Goal: Task Accomplishment & Management: Manage account settings

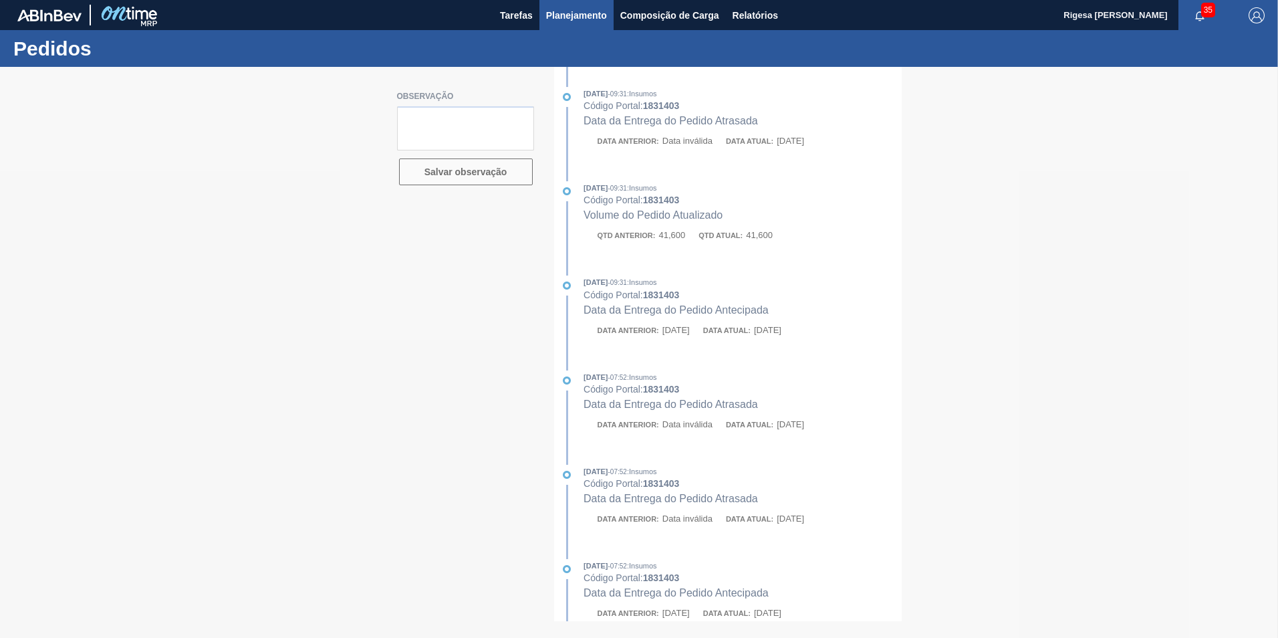
click at [574, 12] on span "Planejamento" at bounding box center [576, 15] width 61 height 16
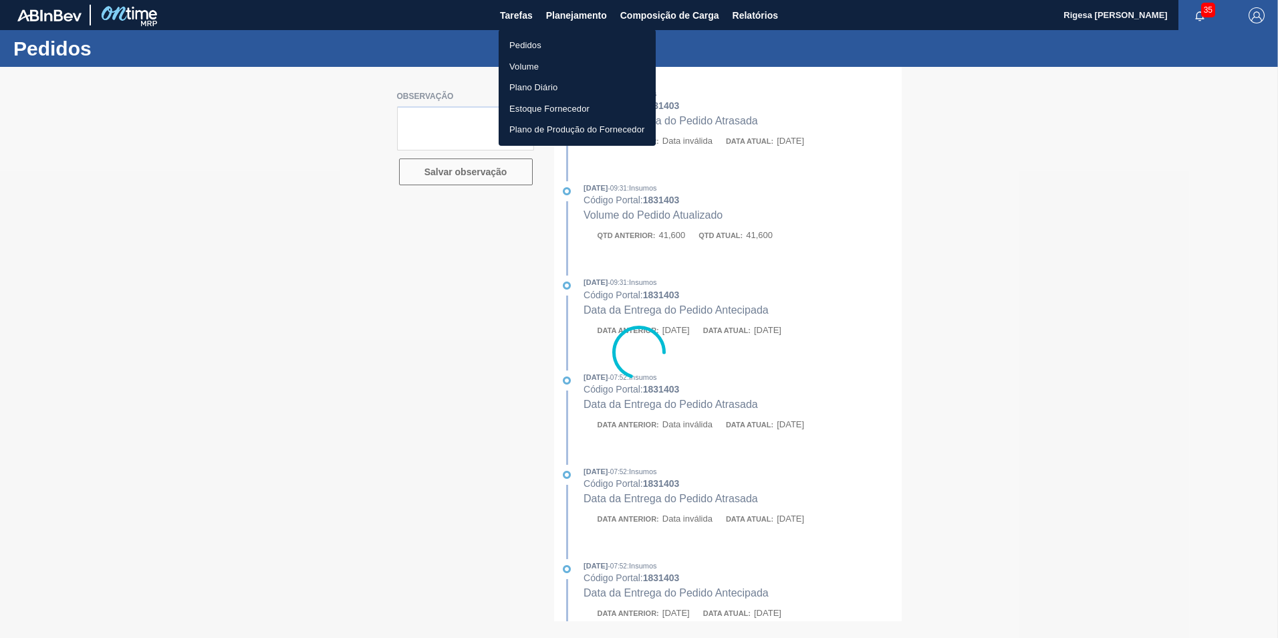
click at [534, 39] on li "Pedidos" at bounding box center [577, 45] width 157 height 21
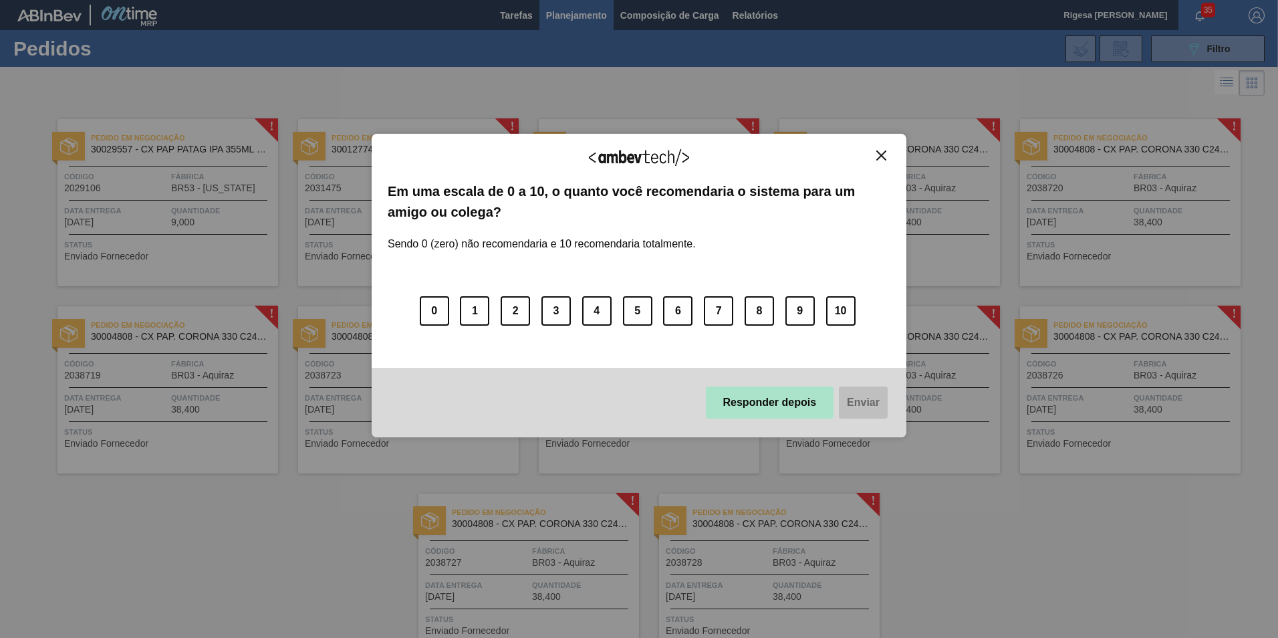
click at [748, 404] on button "Responder depois" at bounding box center [770, 402] width 128 height 32
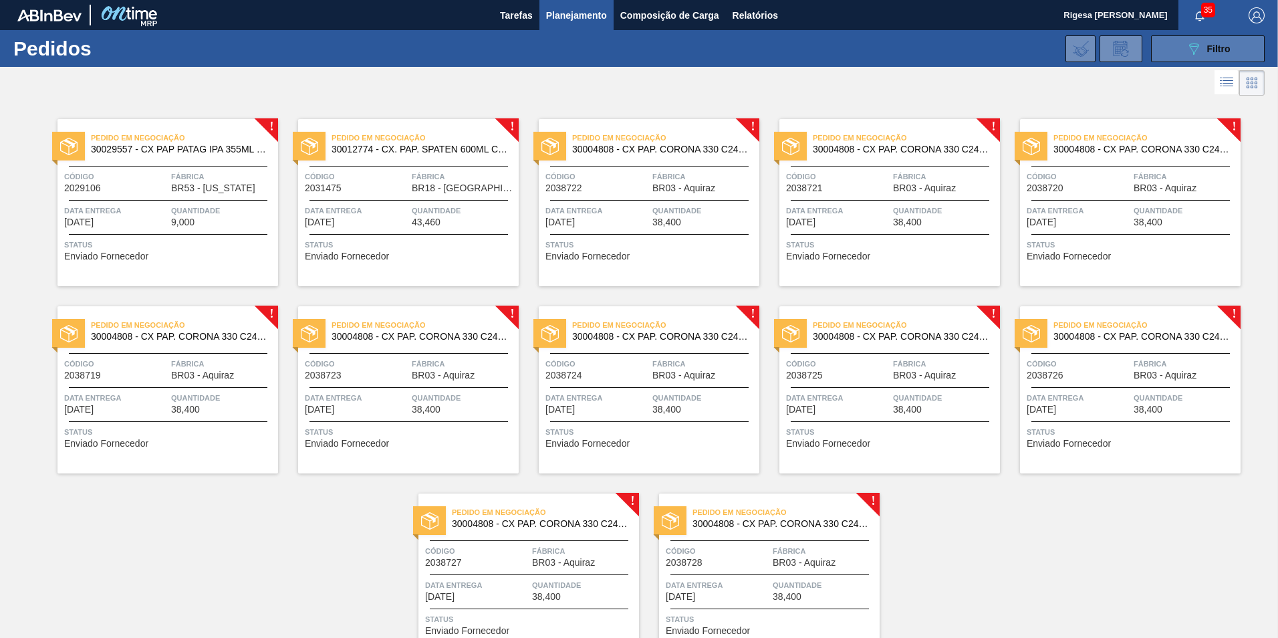
click at [1189, 51] on icon "089F7B8B-B2A5-4AFE-B5C0-19BA573D28AC" at bounding box center [1194, 49] width 16 height 16
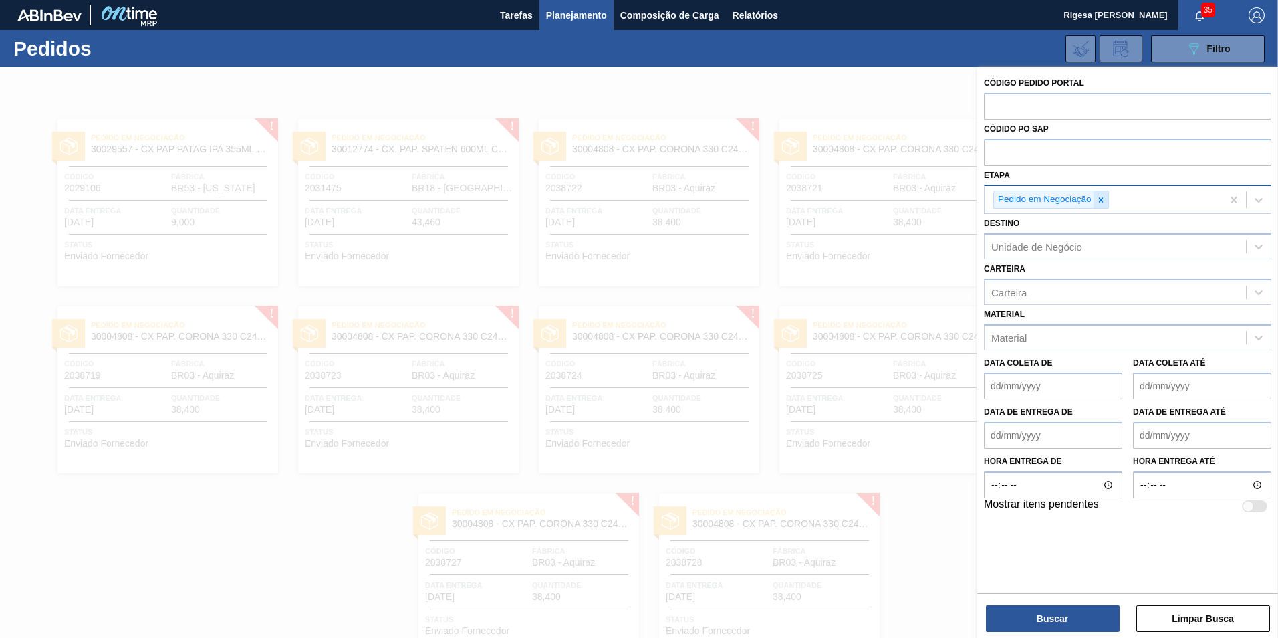
click at [1104, 199] on icon at bounding box center [1100, 199] width 9 height 9
click at [1023, 244] on div "Unidade de Negócio" at bounding box center [1036, 243] width 91 height 11
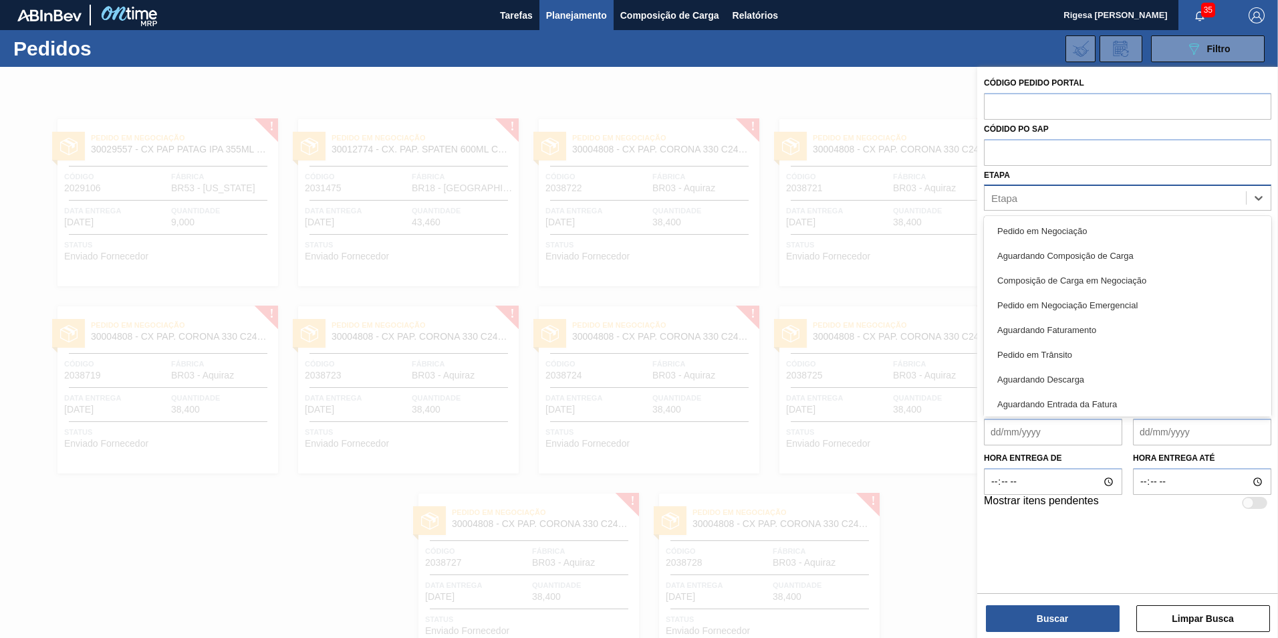
click at [1027, 197] on div "Etapa" at bounding box center [1115, 198] width 261 height 19
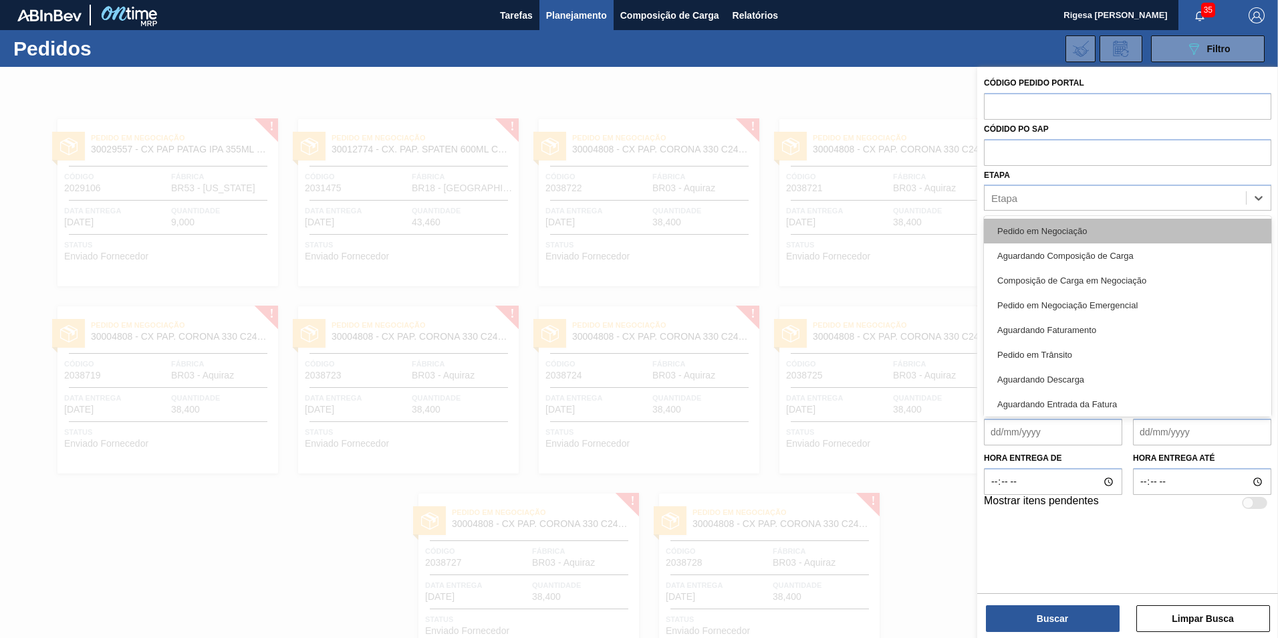
click at [1027, 232] on div "Pedido em Negociação" at bounding box center [1127, 231] width 287 height 25
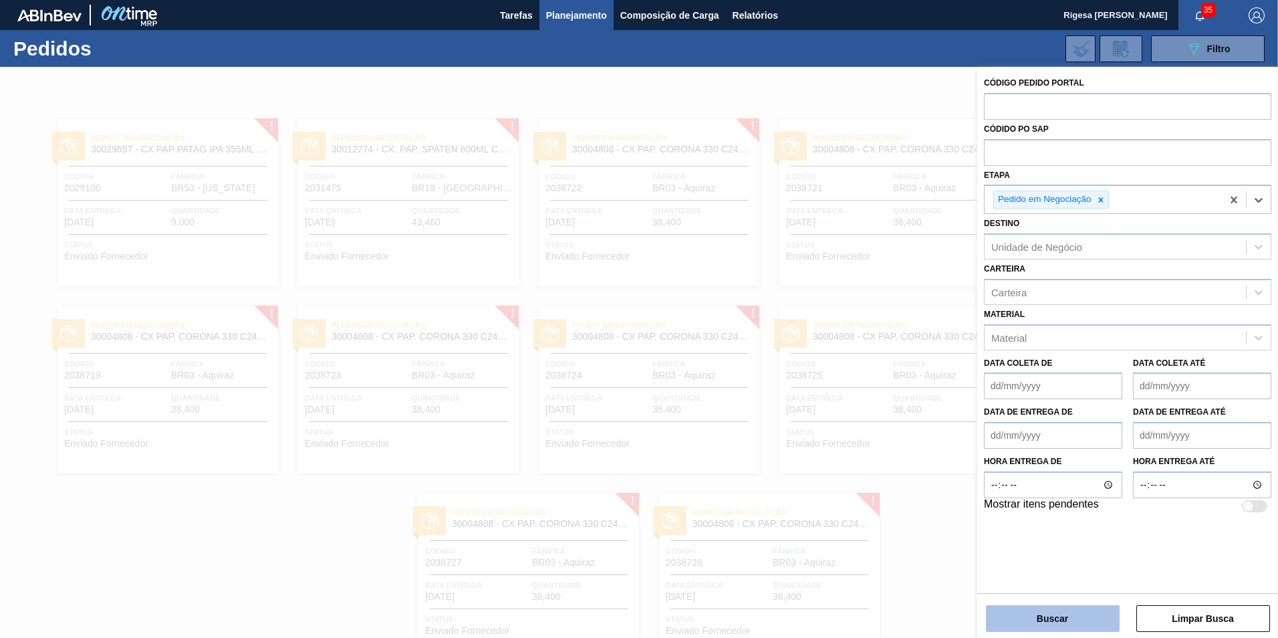
click at [1039, 625] on button "Buscar" at bounding box center [1053, 618] width 134 height 27
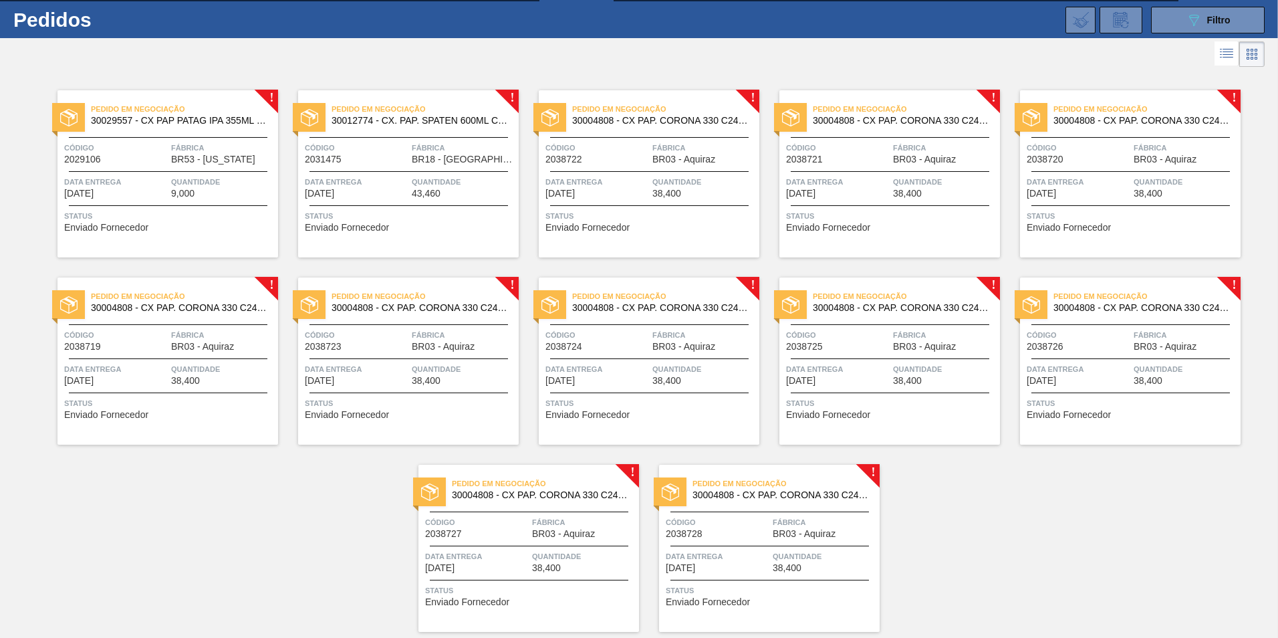
scroll to position [5, 0]
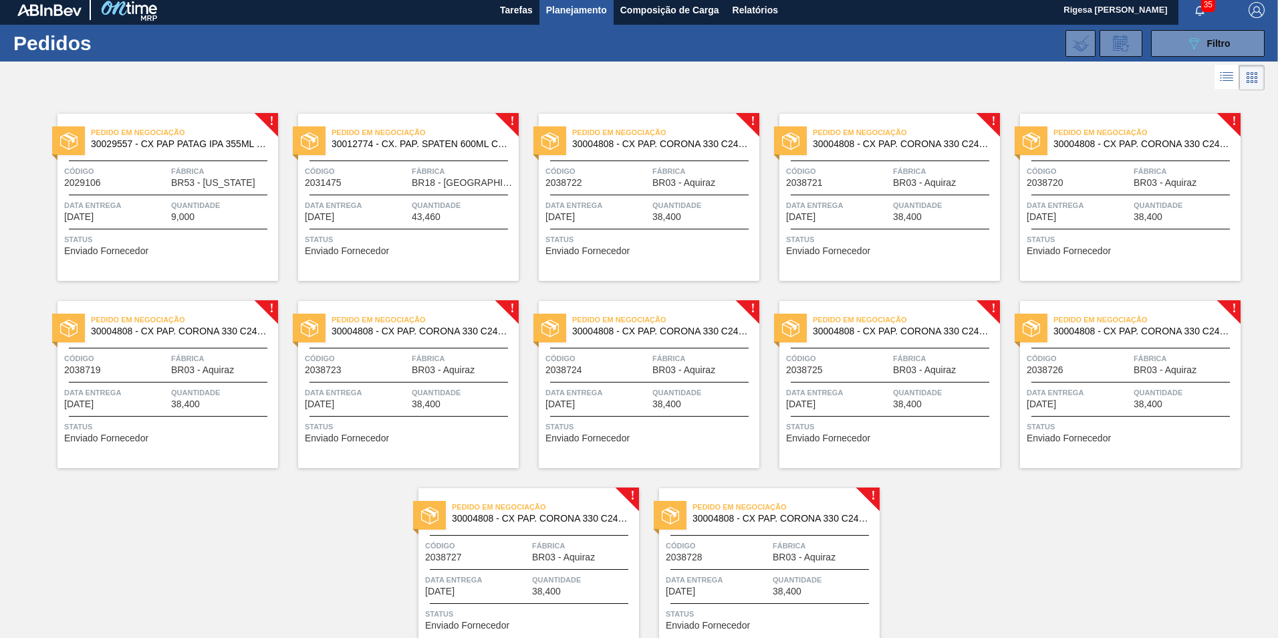
click at [670, 187] on span "BR03 - Aquiraz" at bounding box center [683, 183] width 63 height 10
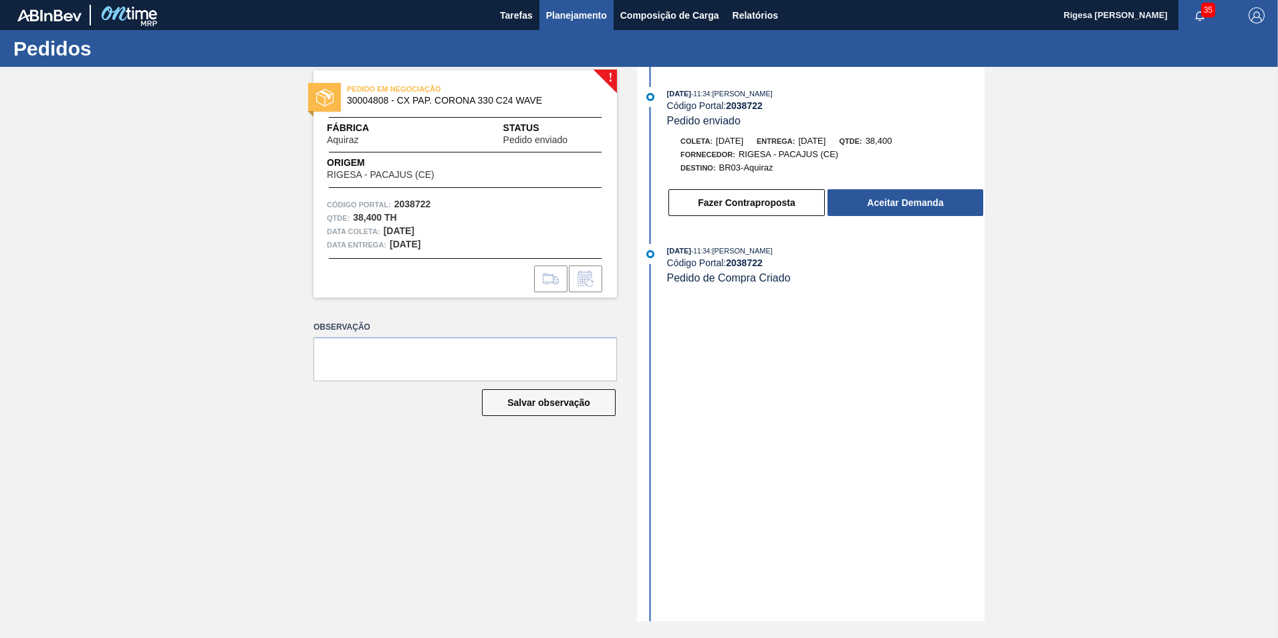
click at [592, 18] on span "Planejamento" at bounding box center [576, 15] width 61 height 16
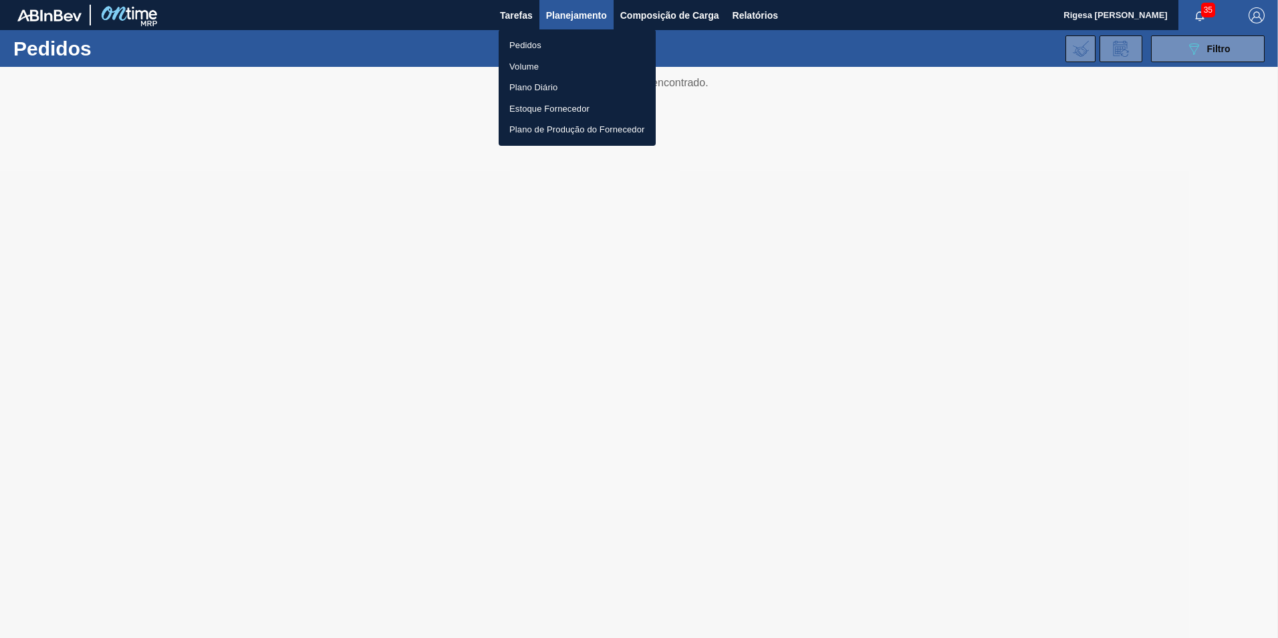
click at [822, 49] on div at bounding box center [639, 319] width 1278 height 638
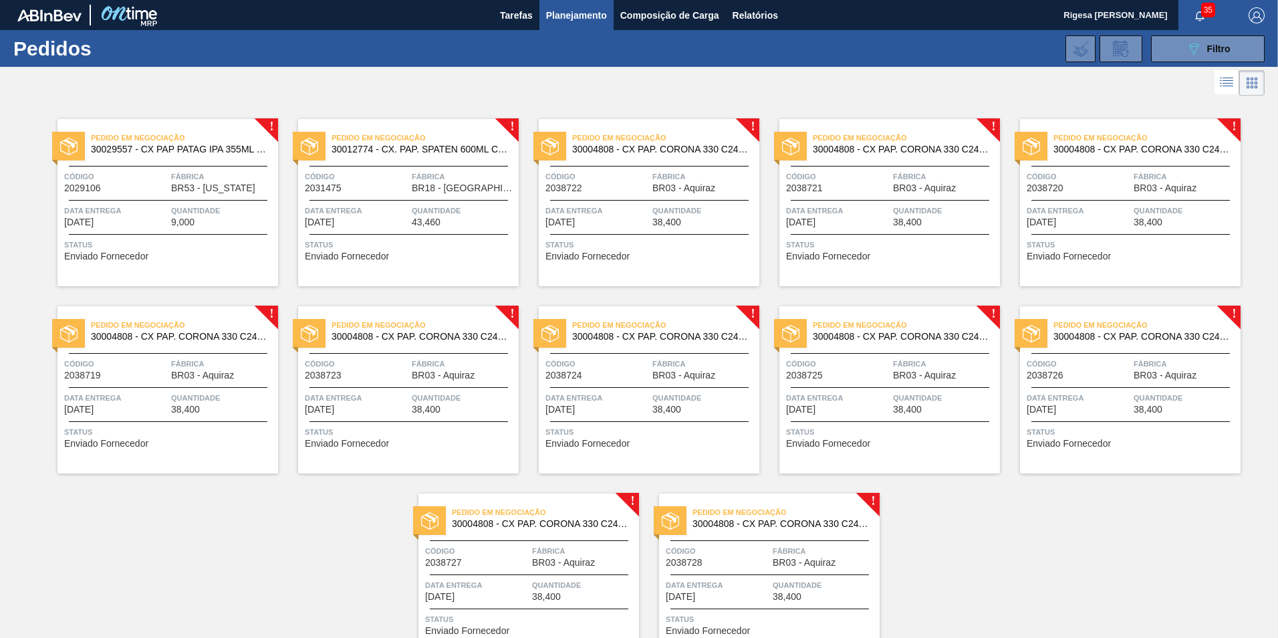
click at [380, 178] on span "Código" at bounding box center [357, 176] width 104 height 13
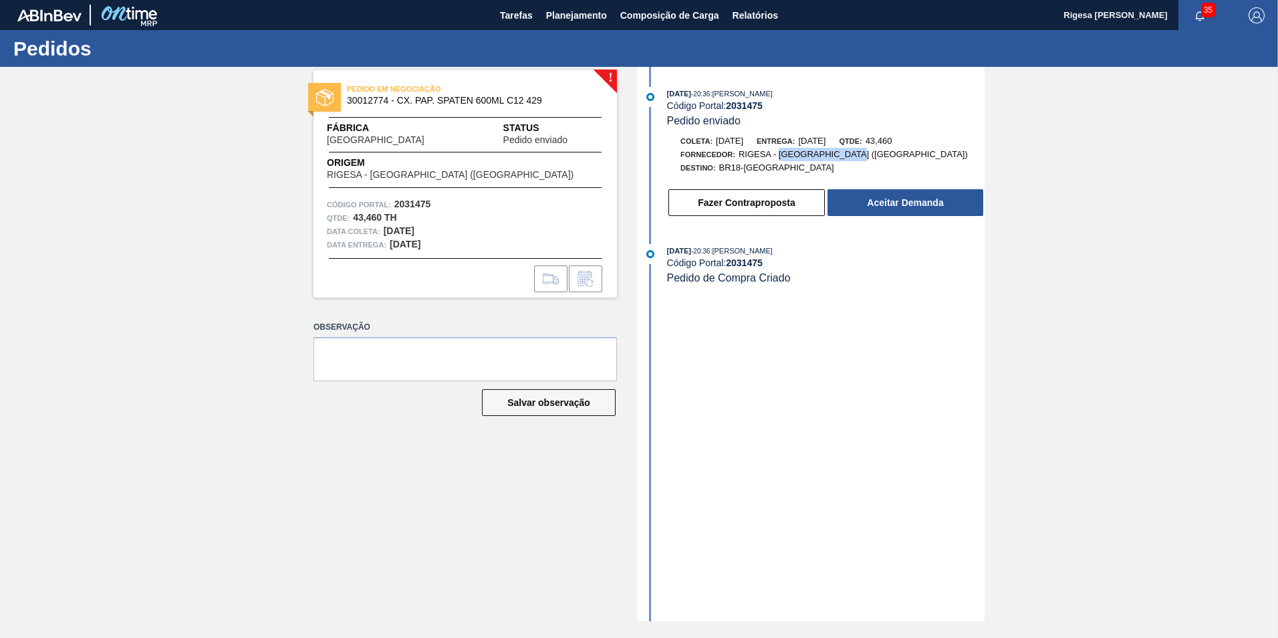
drag, startPoint x: 779, startPoint y: 154, endPoint x: 854, endPoint y: 155, distance: 74.9
click at [854, 155] on span "RIGESA - [GEOGRAPHIC_DATA] ([GEOGRAPHIC_DATA])" at bounding box center [853, 154] width 229 height 10
drag, startPoint x: 854, startPoint y: 155, endPoint x: 804, endPoint y: 170, distance: 52.4
click at [848, 173] on div at bounding box center [849, 167] width 3 height 13
click at [505, 39] on div "Pedidos" at bounding box center [639, 48] width 1278 height 37
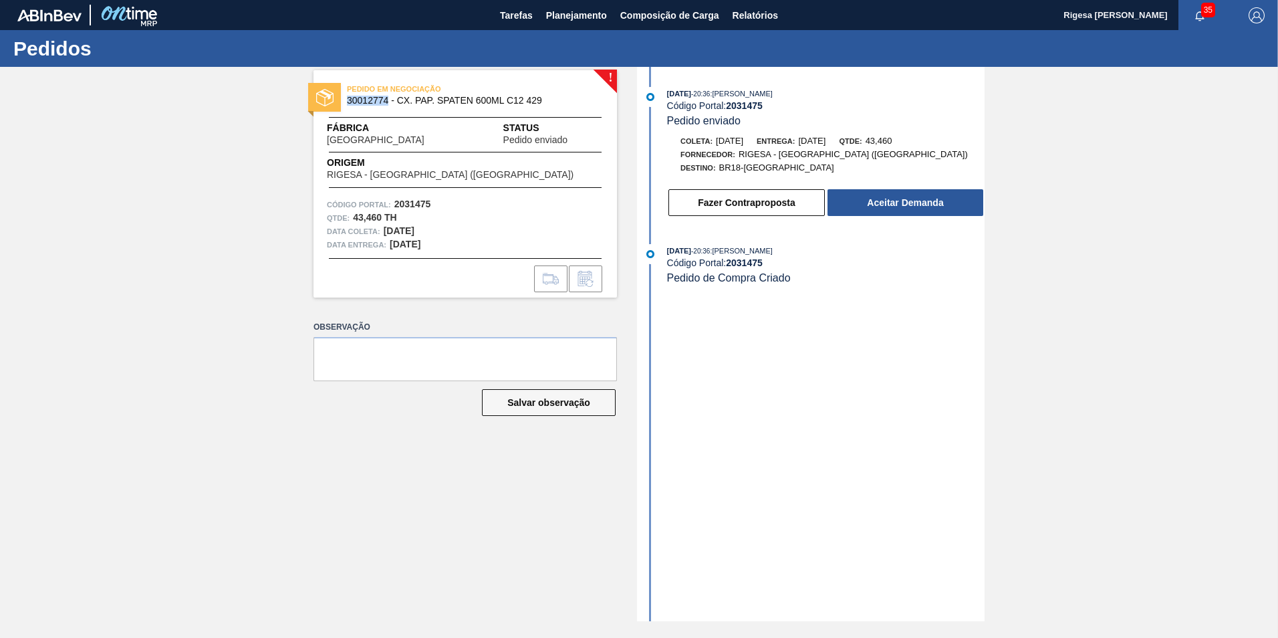
drag, startPoint x: 348, startPoint y: 99, endPoint x: 386, endPoint y: 100, distance: 38.8
click at [386, 100] on span "30012774 - CX. PAP. SPATEN 600ML C12 429" at bounding box center [468, 101] width 243 height 10
copy span "30012774"
click at [430, 132] on div "Fábrica [GEOGRAPHIC_DATA] Status Pedido enviado" at bounding box center [465, 133] width 303 height 24
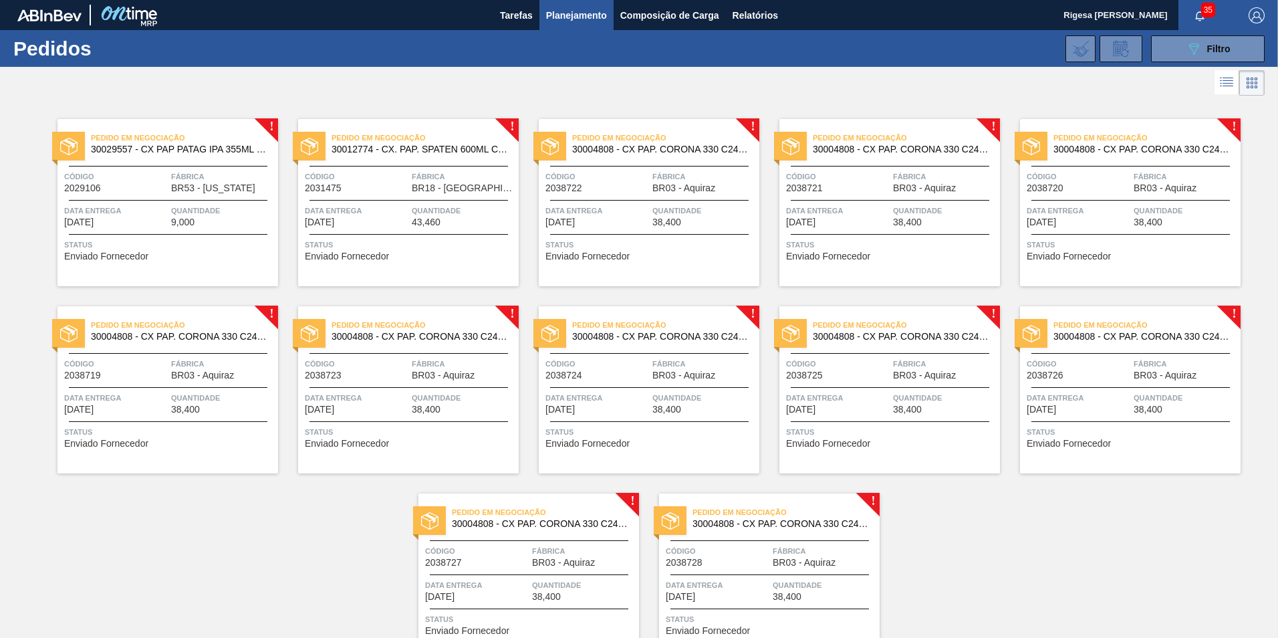
click at [162, 172] on span "Código" at bounding box center [116, 176] width 104 height 13
click at [152, 176] on span "Código" at bounding box center [116, 176] width 104 height 13
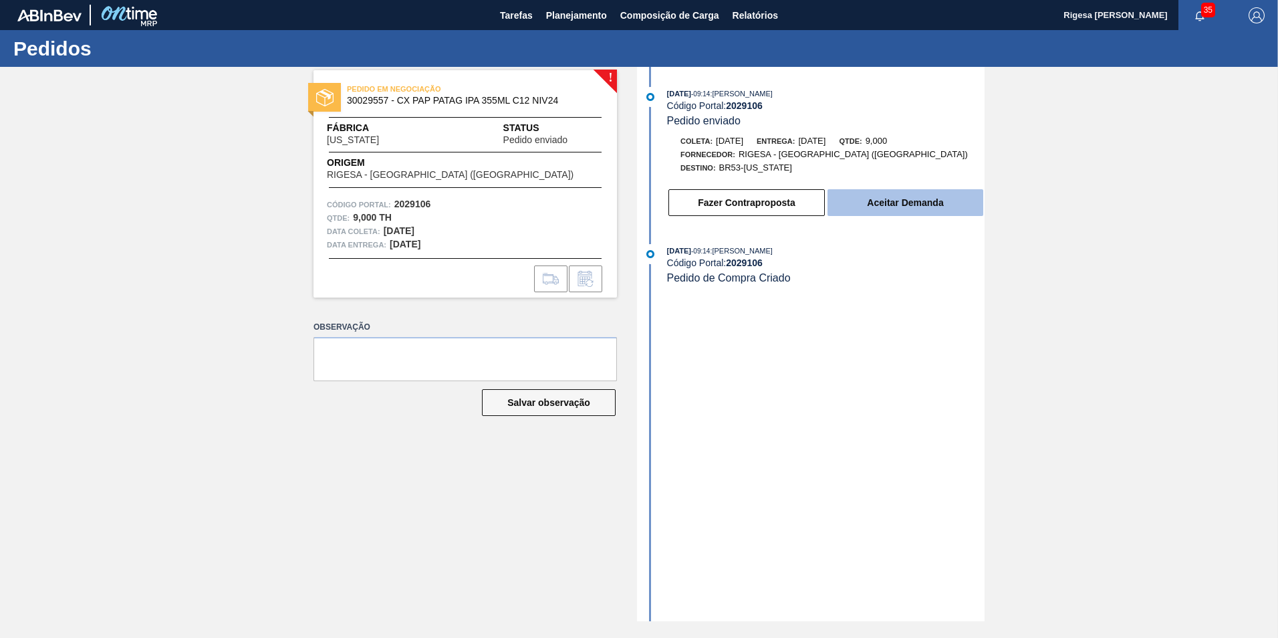
click at [912, 200] on button "Aceitar Demanda" at bounding box center [906, 202] width 156 height 27
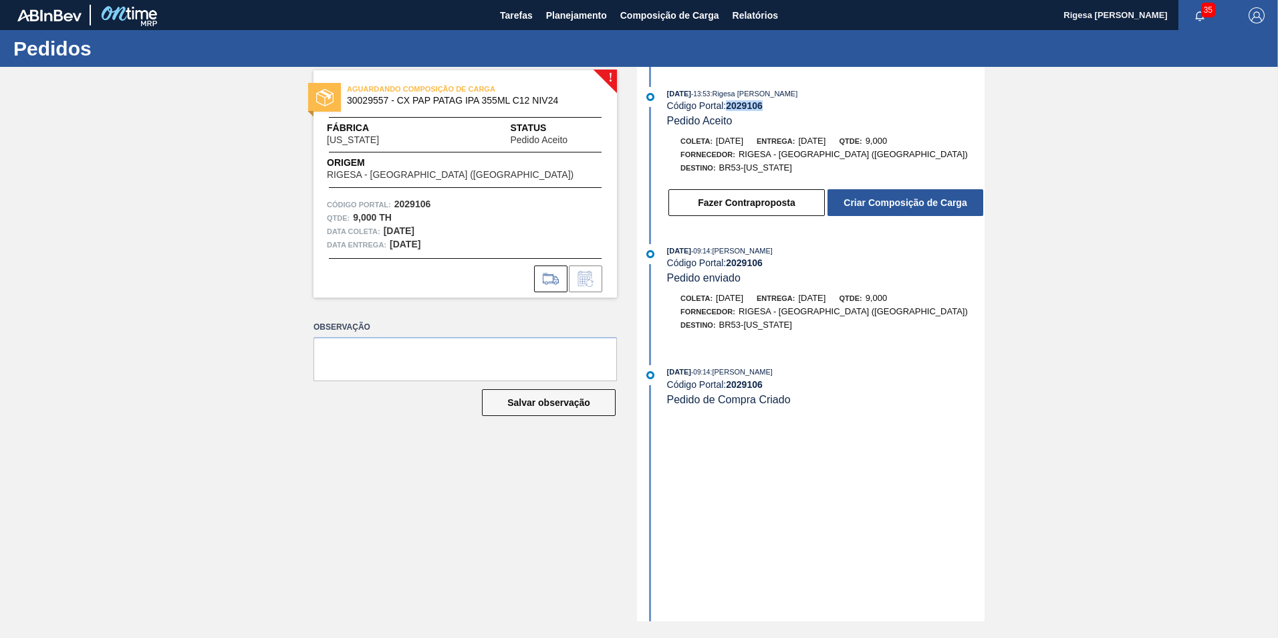
drag, startPoint x: 773, startPoint y: 108, endPoint x: 728, endPoint y: 103, distance: 45.0
click at [728, 103] on div "Código Portal: 2029106" at bounding box center [826, 105] width 318 height 11
copy strong "2029106"
click at [885, 204] on button "Criar Composição de Carga" at bounding box center [906, 202] width 156 height 27
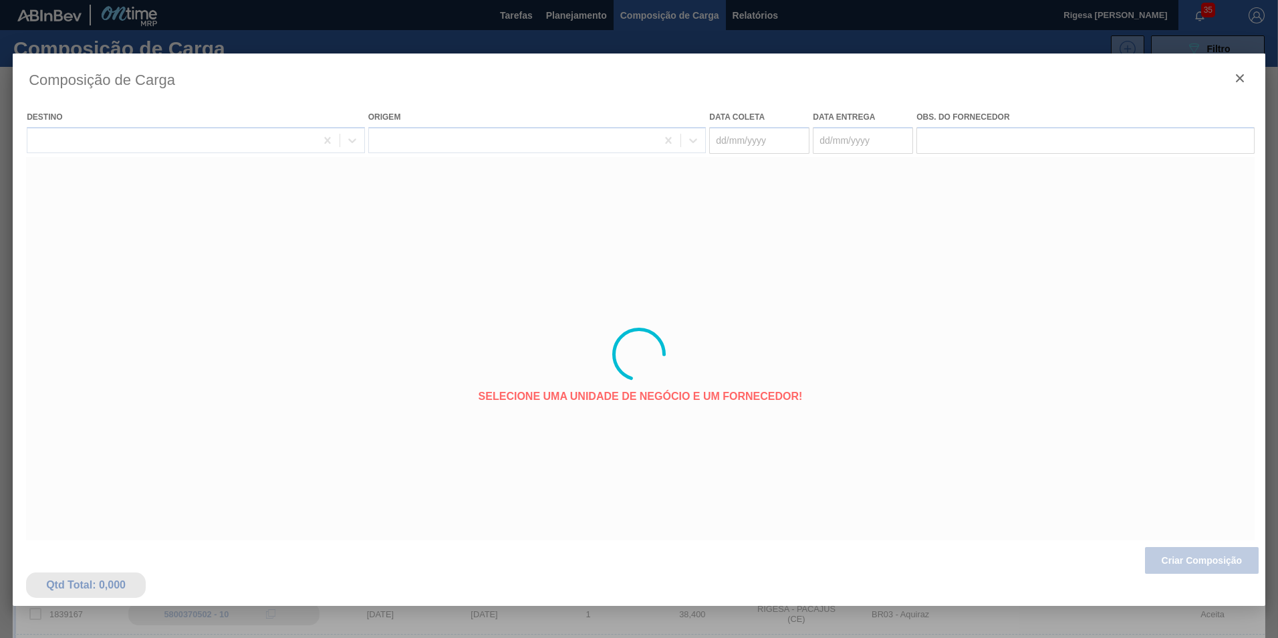
type coleta "[DATE]"
type entrega "[DATE]"
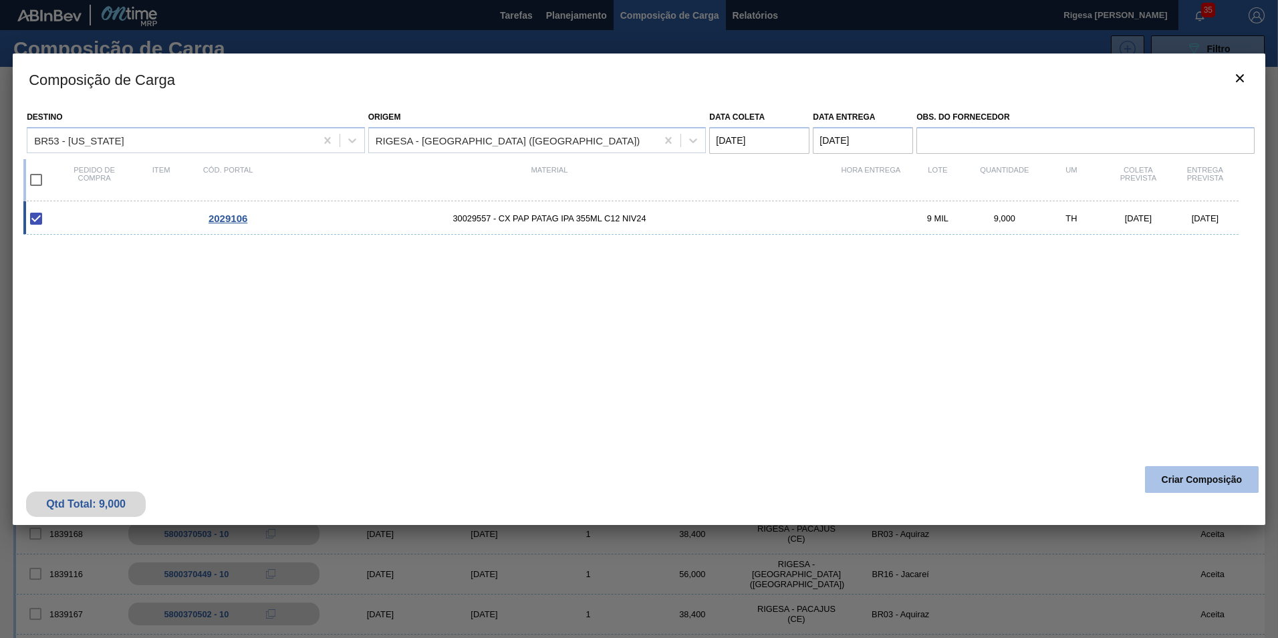
click at [1168, 482] on button "Criar Composição" at bounding box center [1202, 479] width 114 height 27
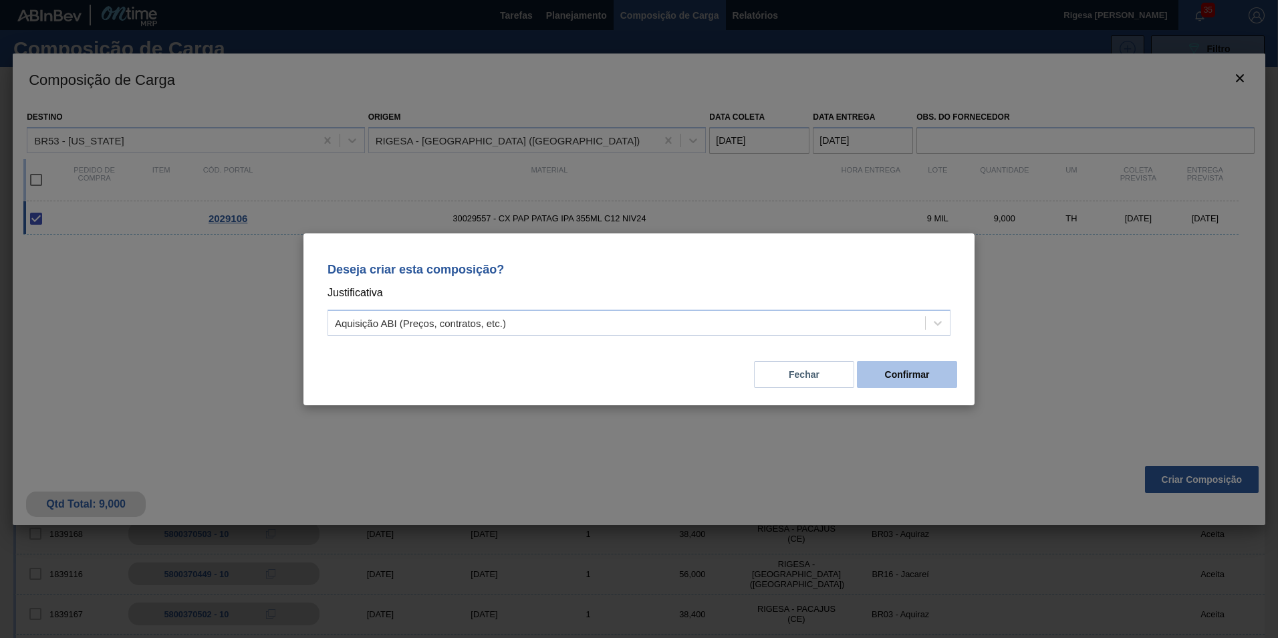
click at [915, 373] on button "Confirmar" at bounding box center [907, 374] width 100 height 27
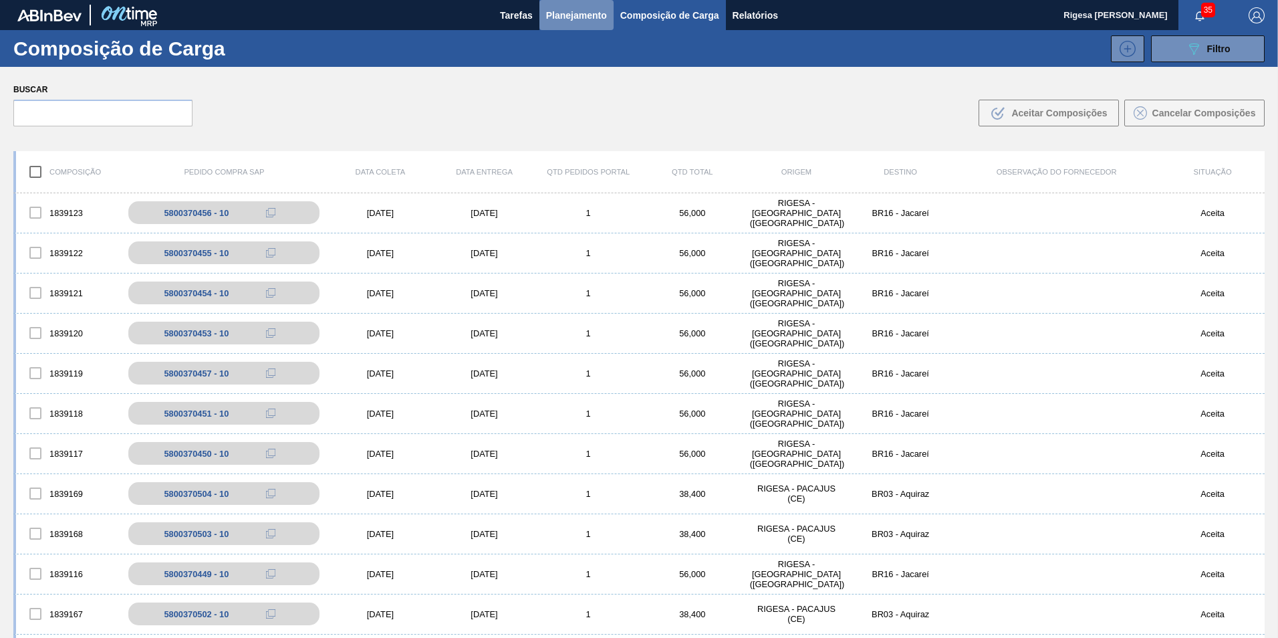
click at [572, 11] on span "Planejamento" at bounding box center [576, 15] width 61 height 16
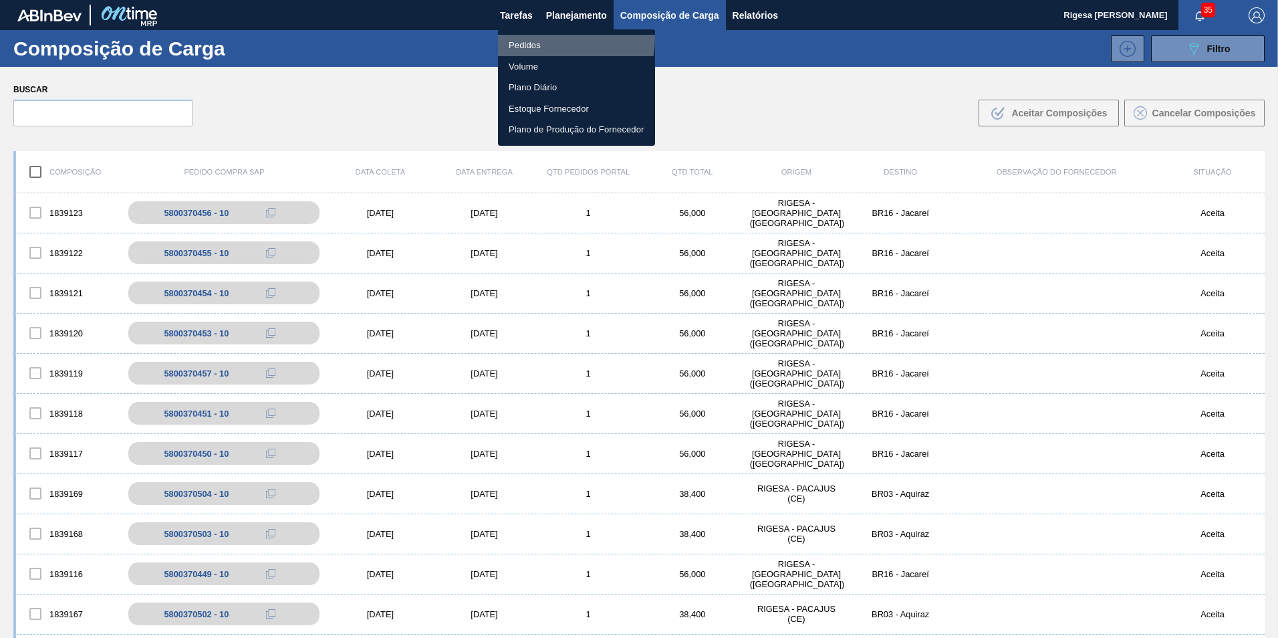
click at [539, 37] on li "Pedidos" at bounding box center [576, 45] width 157 height 21
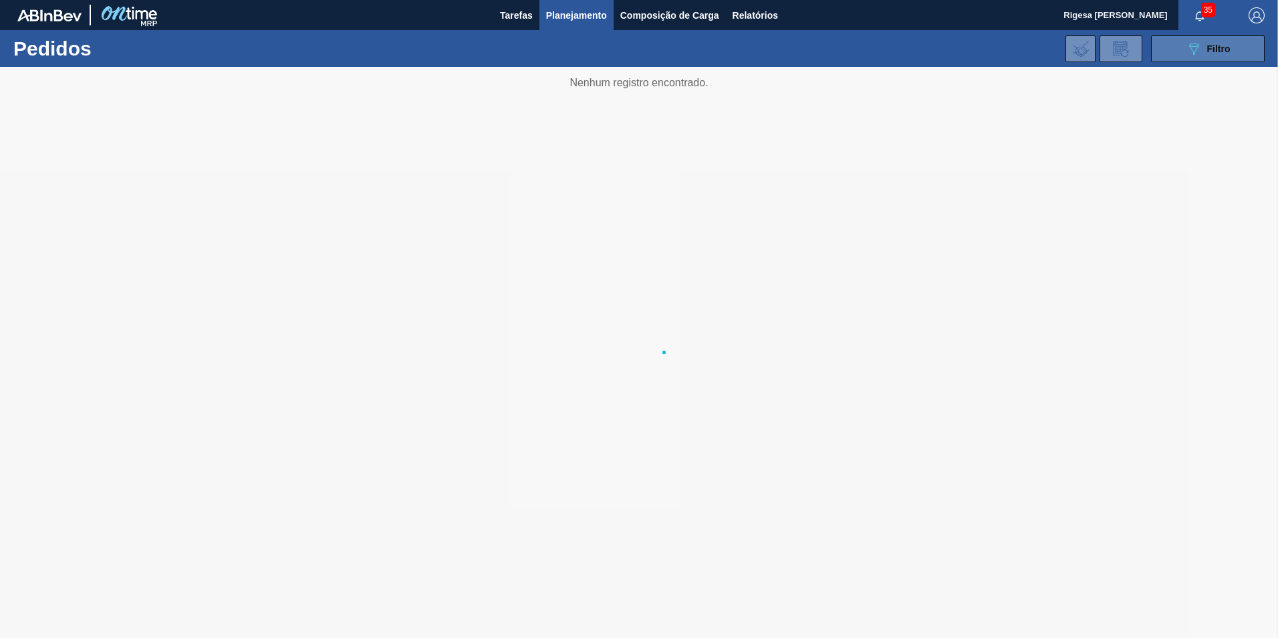
click at [1191, 49] on icon at bounding box center [1194, 48] width 10 height 11
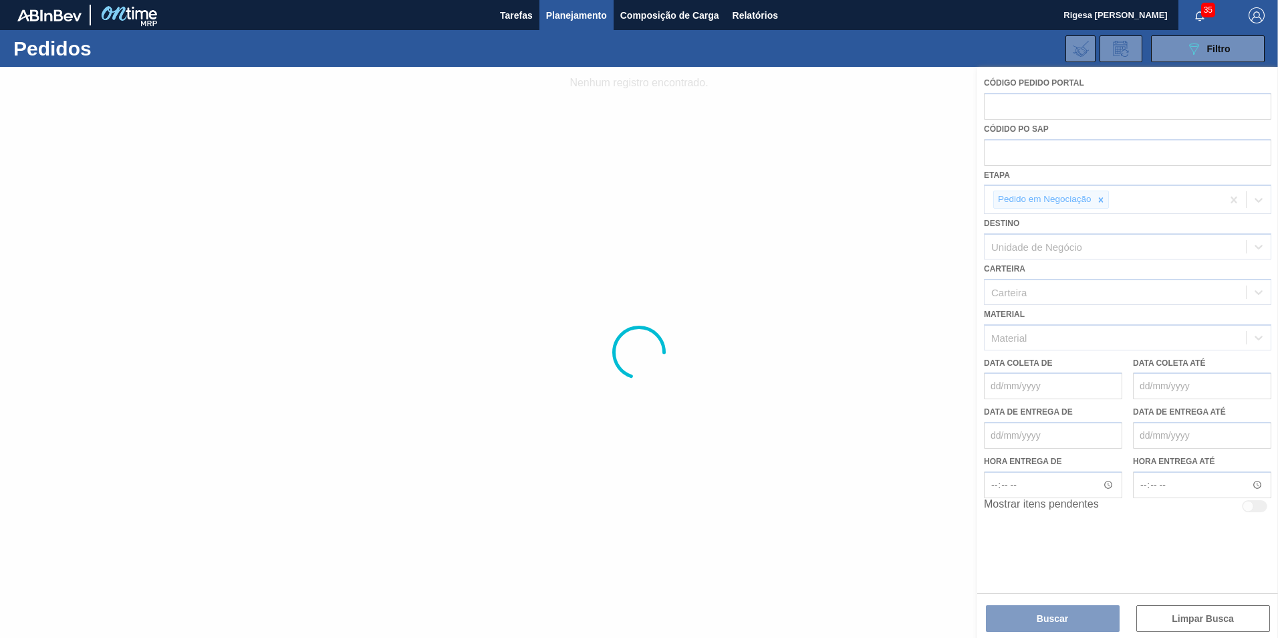
click at [1043, 104] on div at bounding box center [639, 352] width 1278 height 571
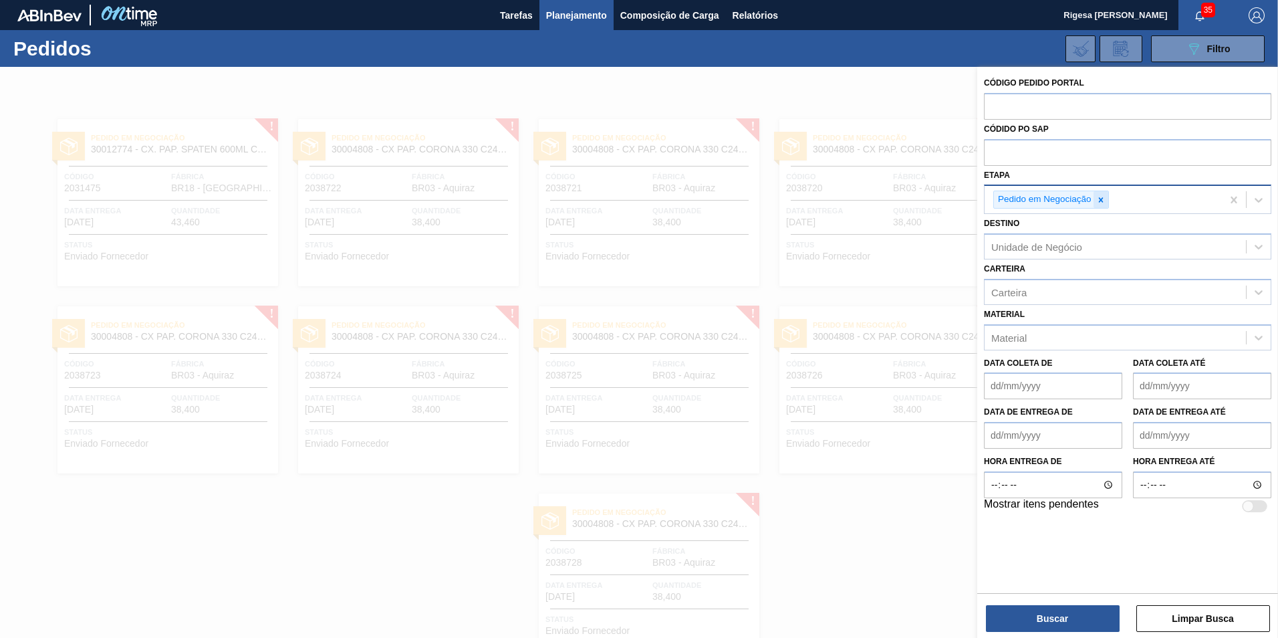
click at [1103, 200] on icon at bounding box center [1100, 199] width 9 height 9
click at [1031, 106] on input "text" at bounding box center [1127, 105] width 287 height 25
paste input "2029106"
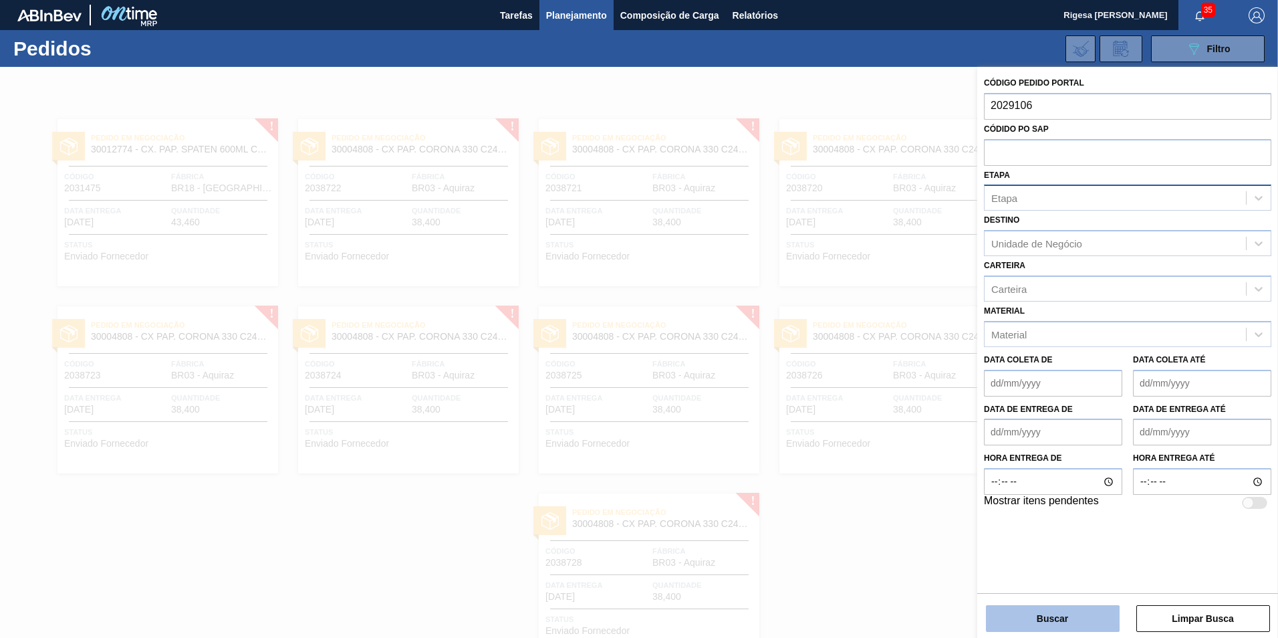
type input "2029106"
click at [1073, 618] on button "Buscar" at bounding box center [1053, 618] width 134 height 27
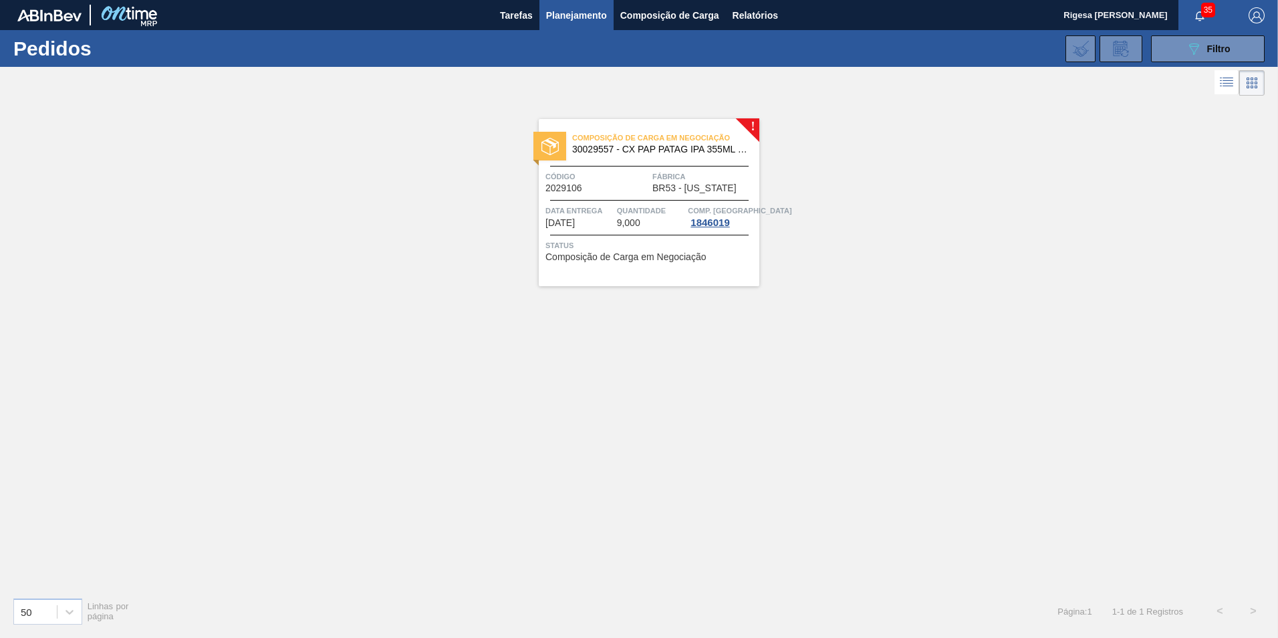
click at [643, 192] on div "Código 2029106" at bounding box center [597, 181] width 104 height 23
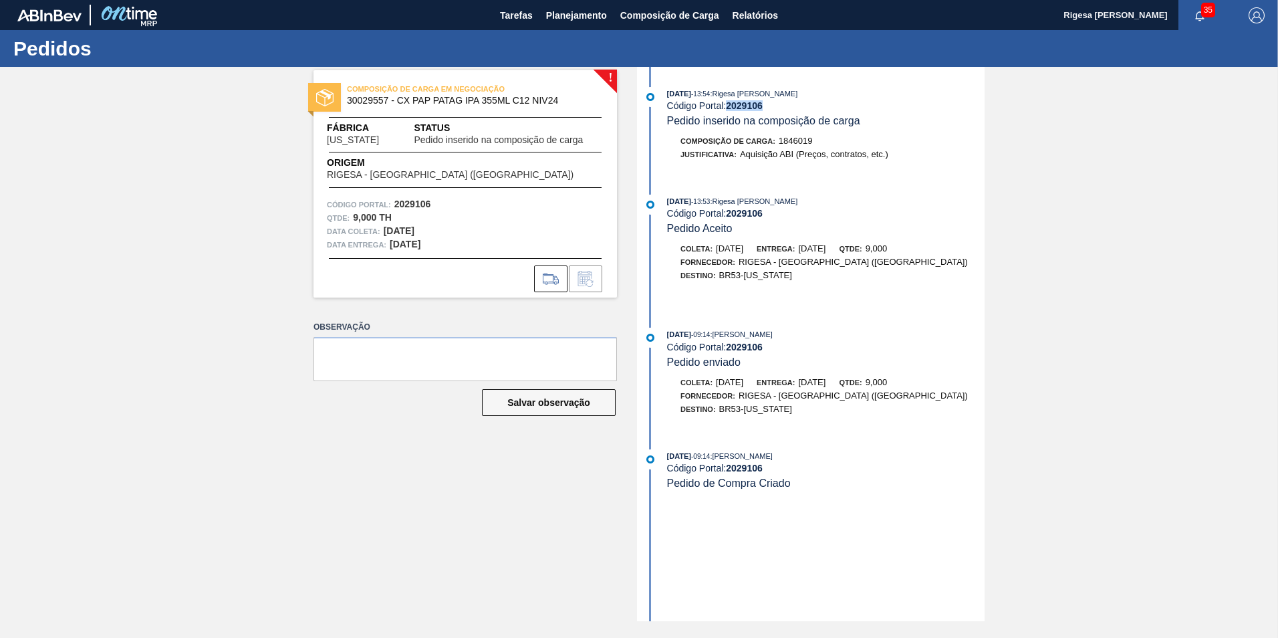
drag, startPoint x: 768, startPoint y: 109, endPoint x: 727, endPoint y: 106, distance: 40.9
click at [727, 106] on div "Código Portal: 2029106" at bounding box center [826, 105] width 318 height 11
copy div "2029106"
click at [207, 316] on div "! COMPOSIÇÃO DE CARGA EM NEGOCIAÇÃO 30029557 - CX PAP PATAG IPA 355ML C12 NIV24…" at bounding box center [639, 344] width 1278 height 554
click at [575, 22] on span "Planejamento" at bounding box center [576, 15] width 61 height 16
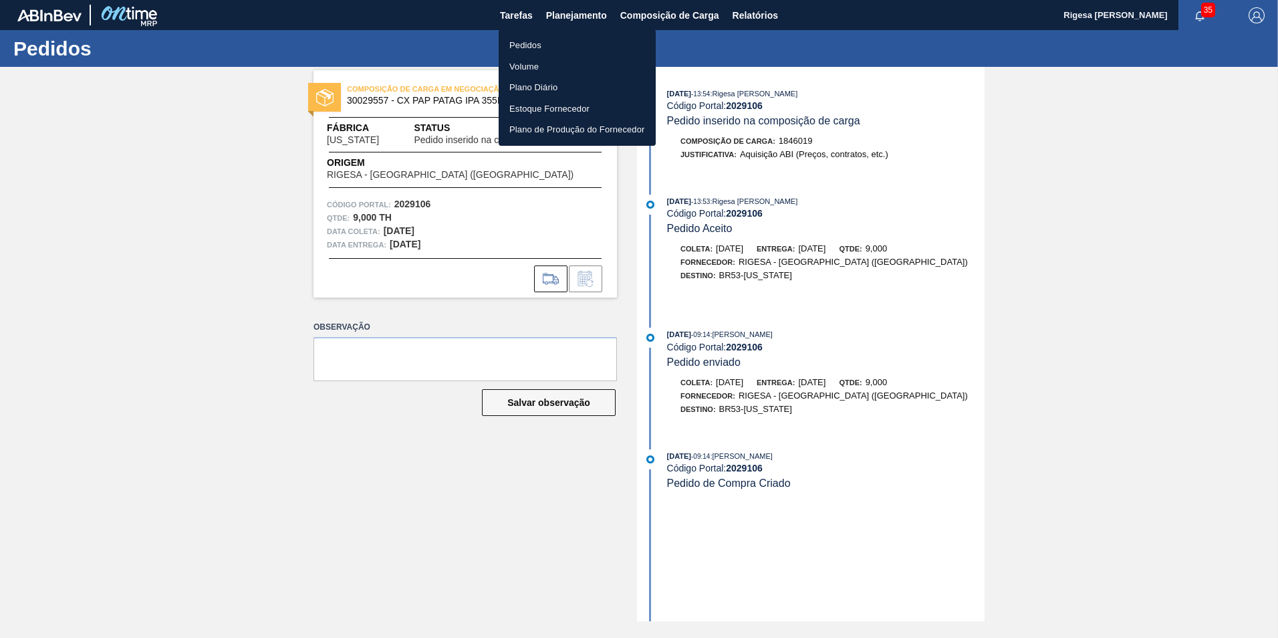
click at [527, 39] on li "Pedidos" at bounding box center [577, 45] width 157 height 21
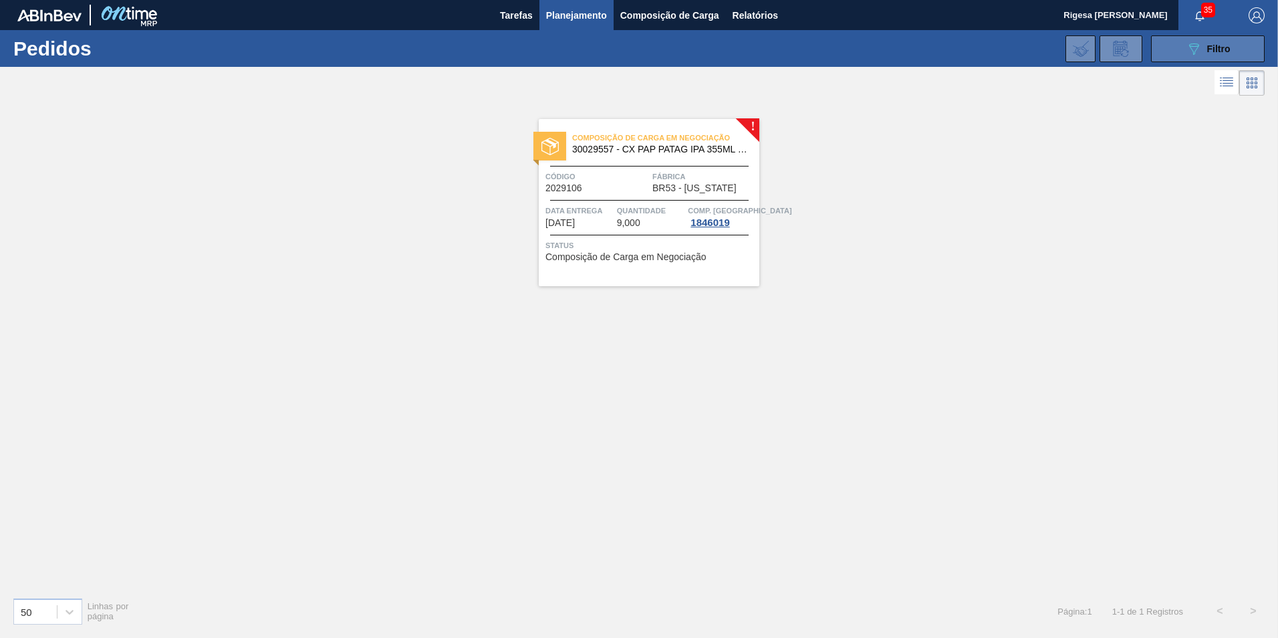
click at [1208, 45] on span "Filtro" at bounding box center [1218, 48] width 23 height 11
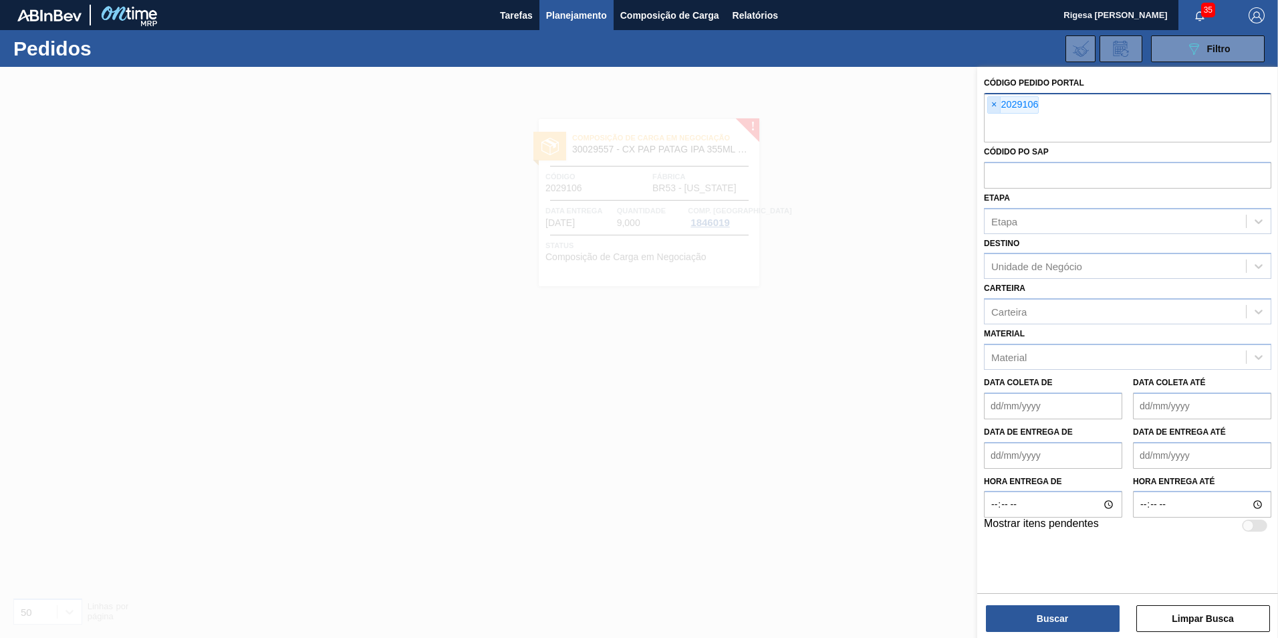
click at [995, 102] on span "×" at bounding box center [994, 105] width 13 height 16
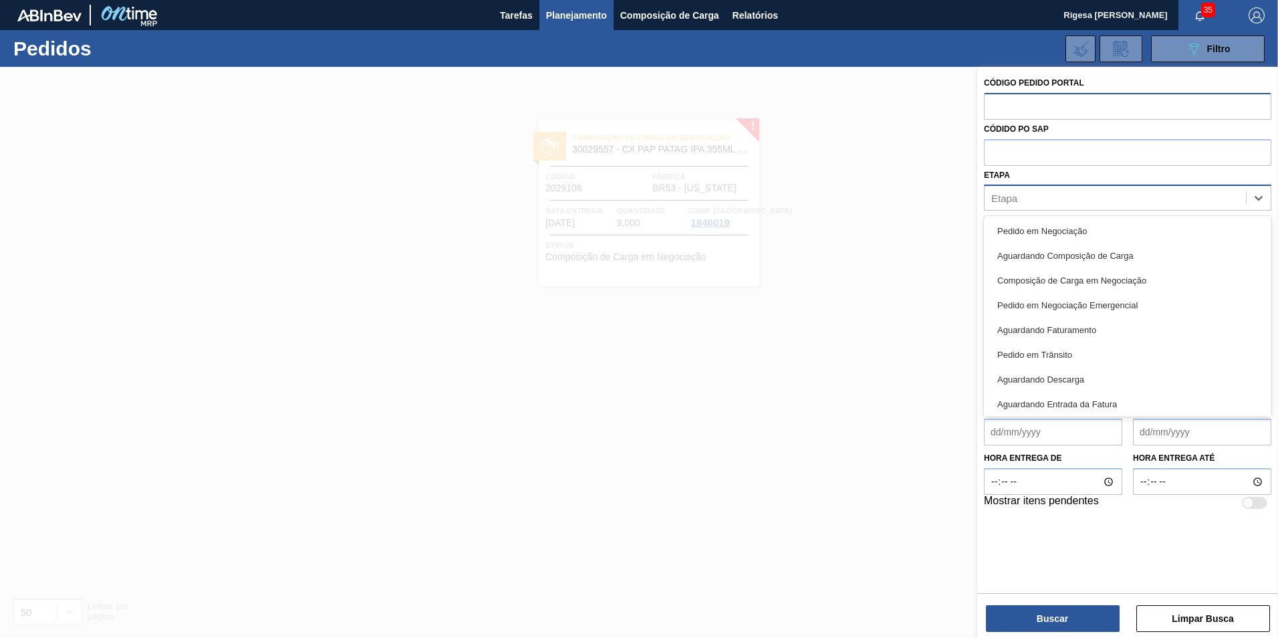
click at [1013, 206] on div "Etapa" at bounding box center [1115, 198] width 261 height 19
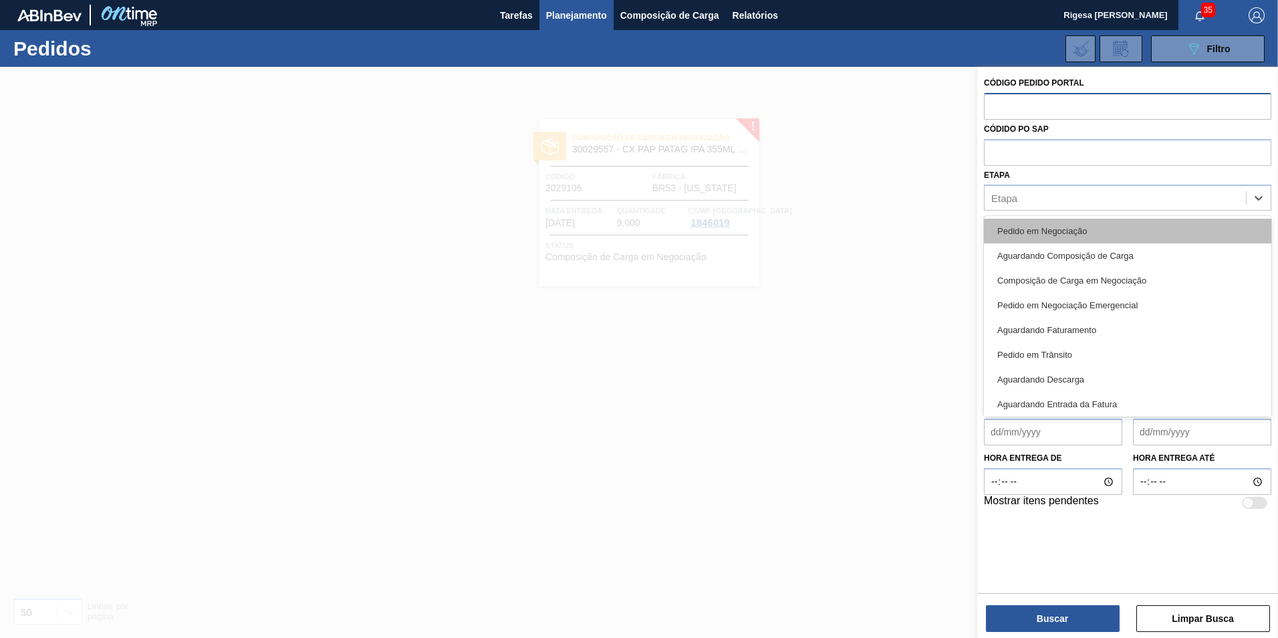
click at [1032, 233] on div "Pedido em Negociação" at bounding box center [1127, 231] width 287 height 25
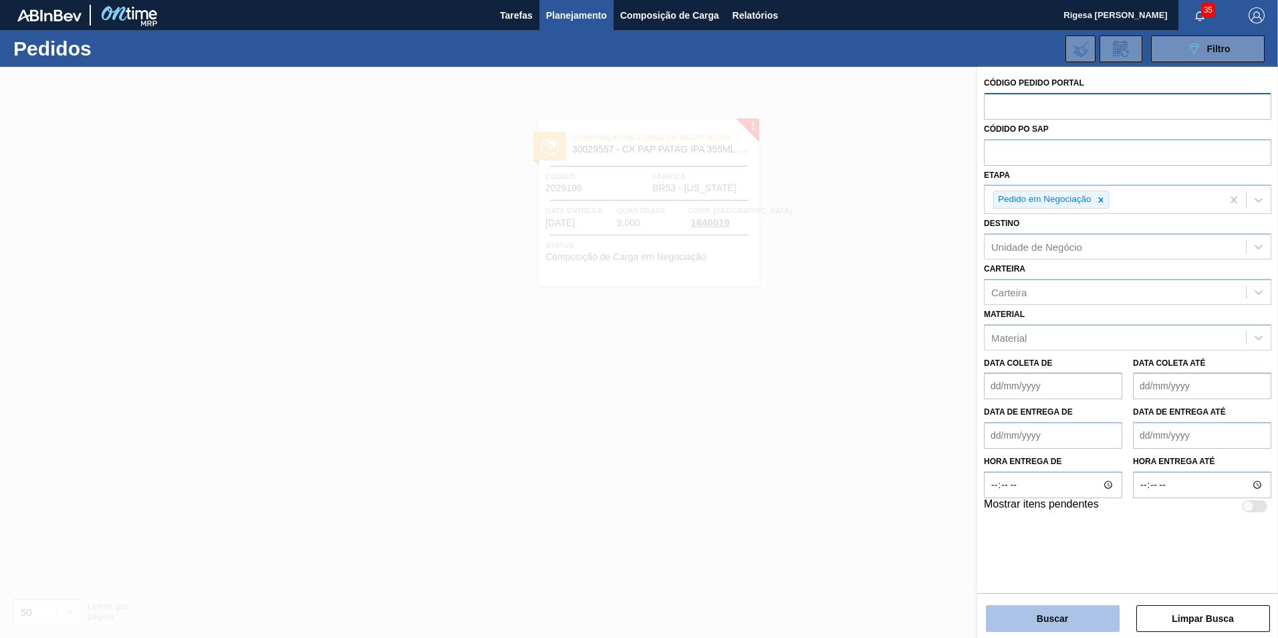
click at [1039, 618] on button "Buscar" at bounding box center [1053, 618] width 134 height 27
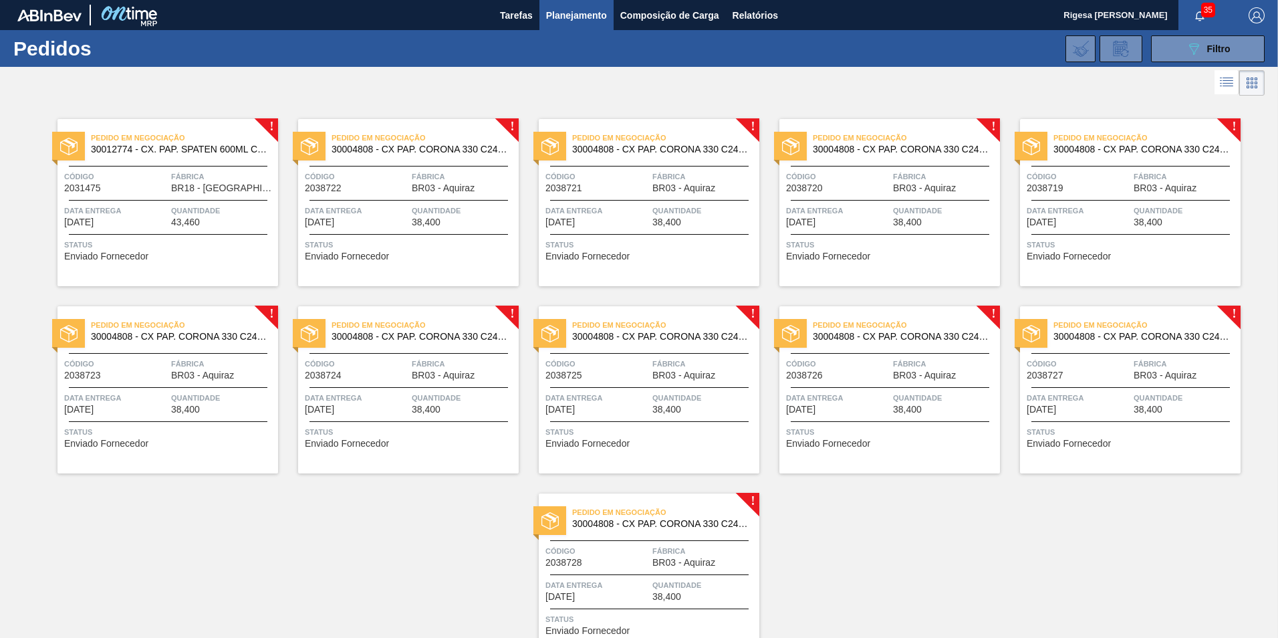
click at [204, 182] on span "Fábrica" at bounding box center [223, 176] width 104 height 13
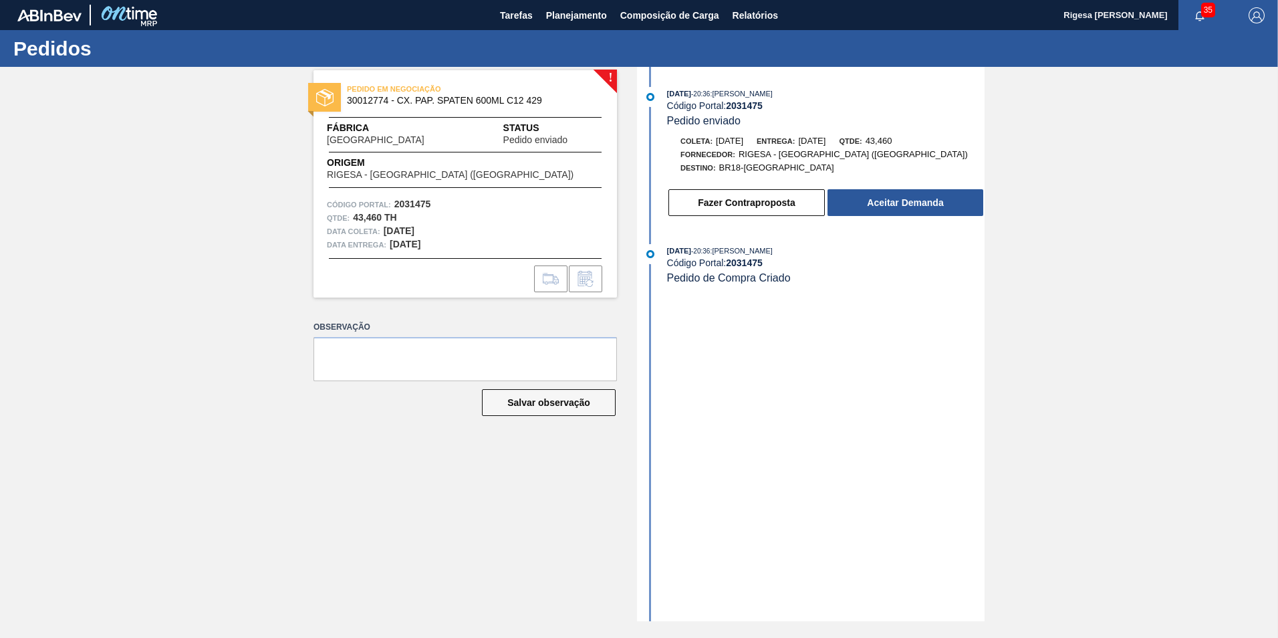
click at [131, 146] on div "! PEDIDO EM NEGOCIAÇÃO 30012774 - CX. PAP. SPATEN 600ML C12 429 Fábrica [GEOGRA…" at bounding box center [639, 344] width 1278 height 554
click at [130, 162] on div "! PEDIDO EM NEGOCIAÇÃO 30012774 - CX. PAP. SPATEN 600ML C12 429 Fábrica [GEOGRA…" at bounding box center [639, 344] width 1278 height 554
